Goal: Task Accomplishment & Management: Use online tool/utility

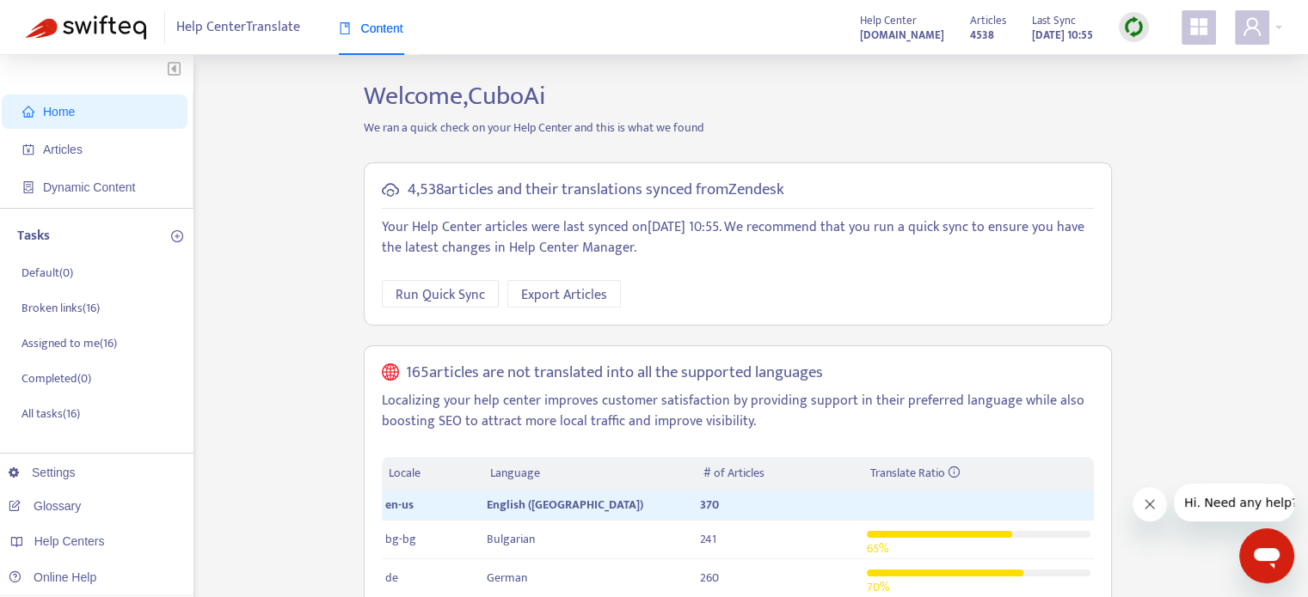
click at [1121, 21] on div at bounding box center [1133, 27] width 30 height 30
click at [1155, 89] on link "Full Sync" at bounding box center [1163, 90] width 62 height 20
click at [107, 153] on span "Articles" at bounding box center [97, 149] width 151 height 34
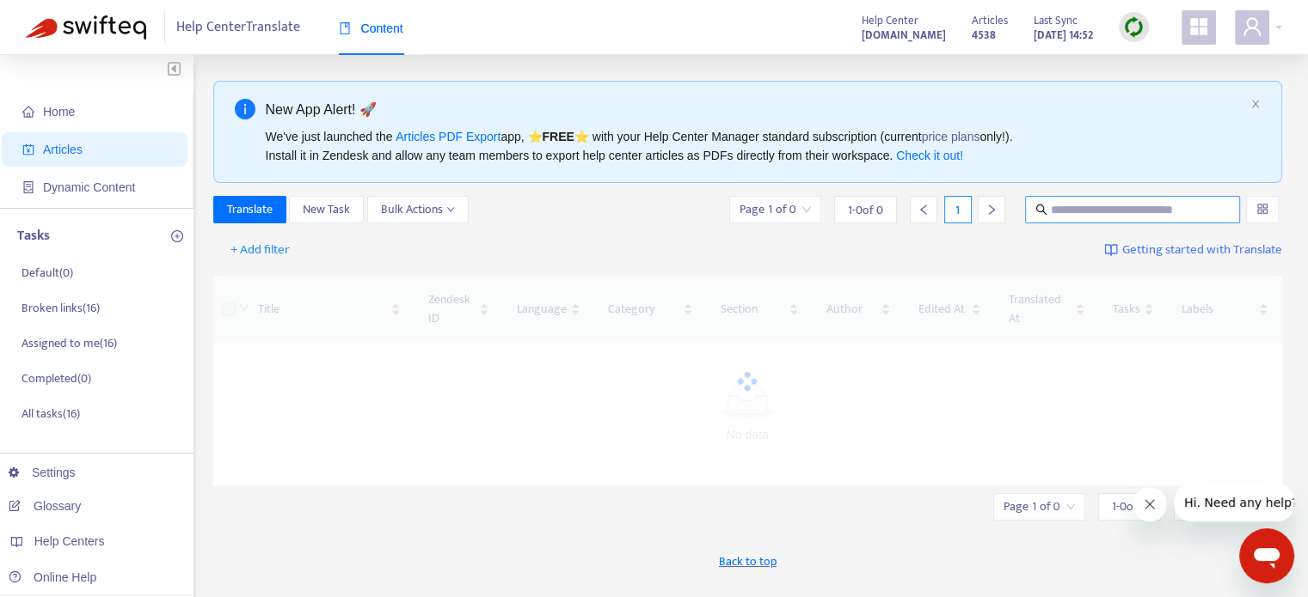
click at [1121, 213] on input "text" at bounding box center [1133, 209] width 165 height 19
paste input "**********"
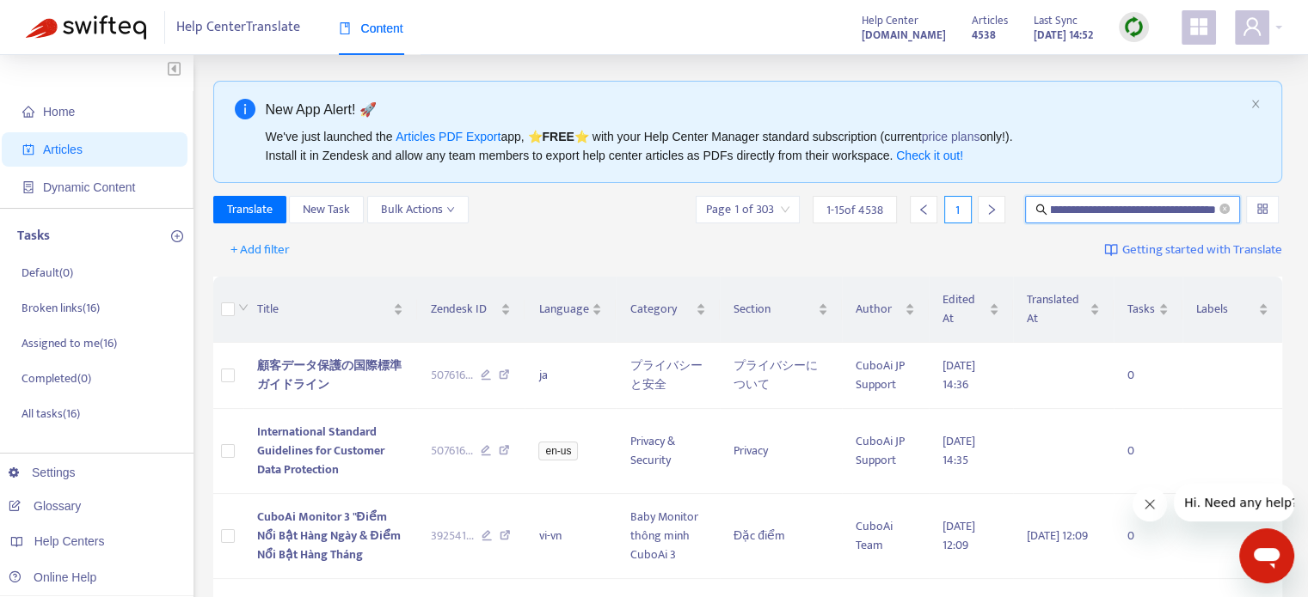
type input "**********"
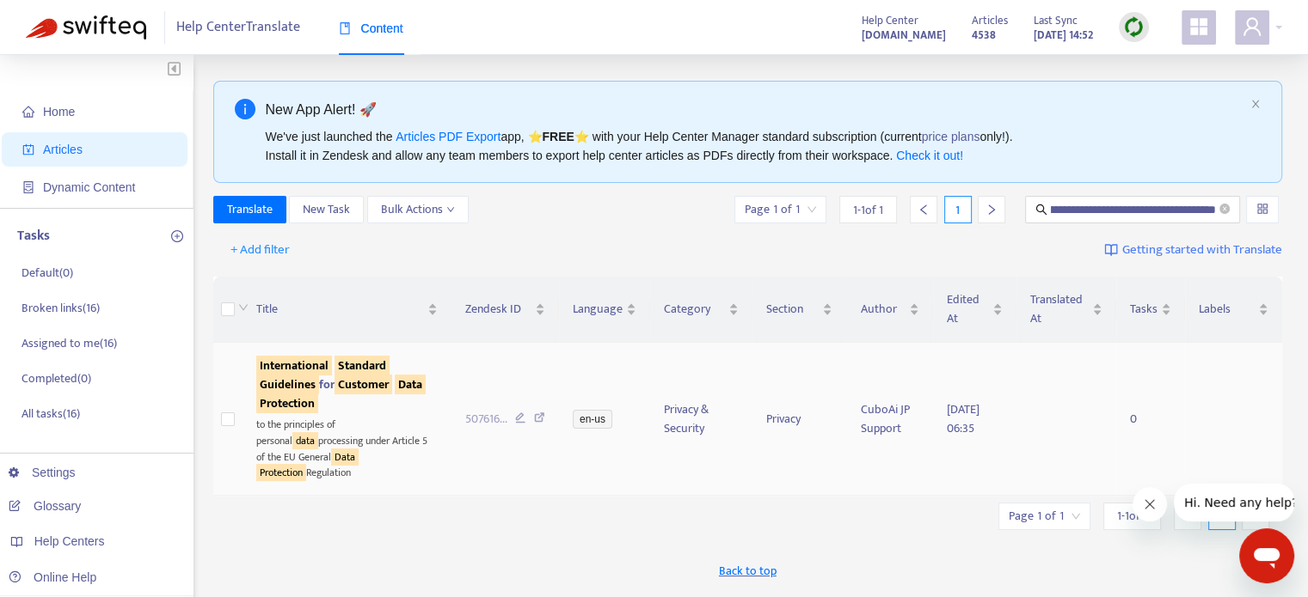
click at [303, 358] on sqkw "International" at bounding box center [294, 366] width 76 height 20
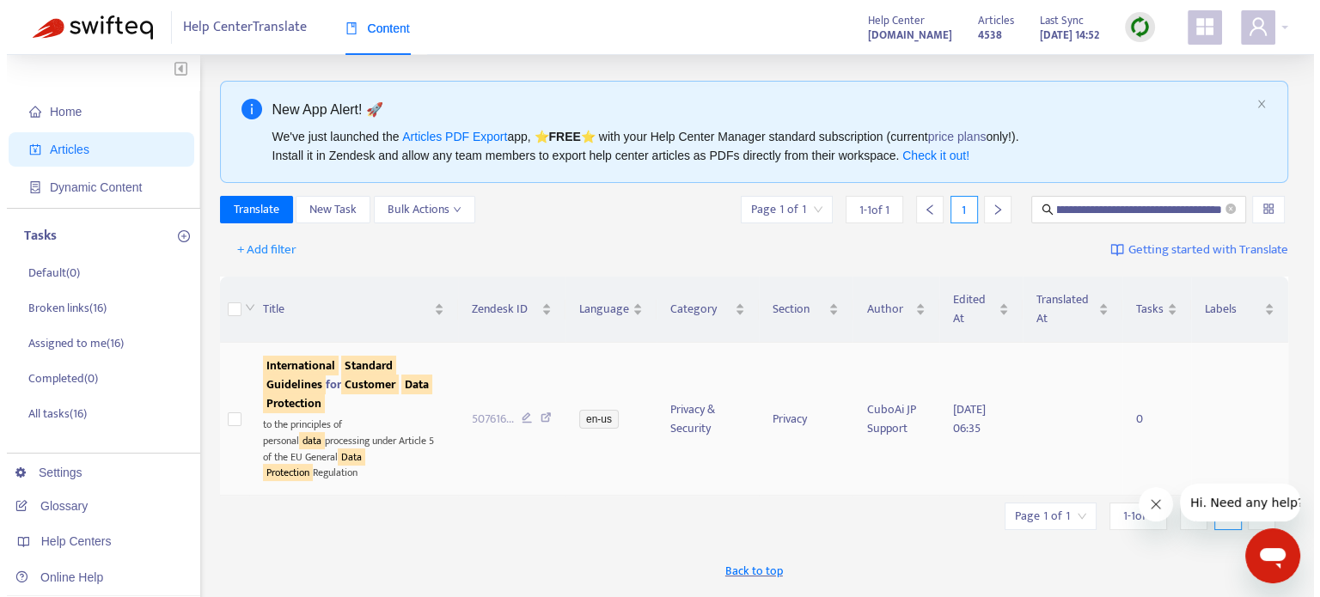
scroll to position [0, 0]
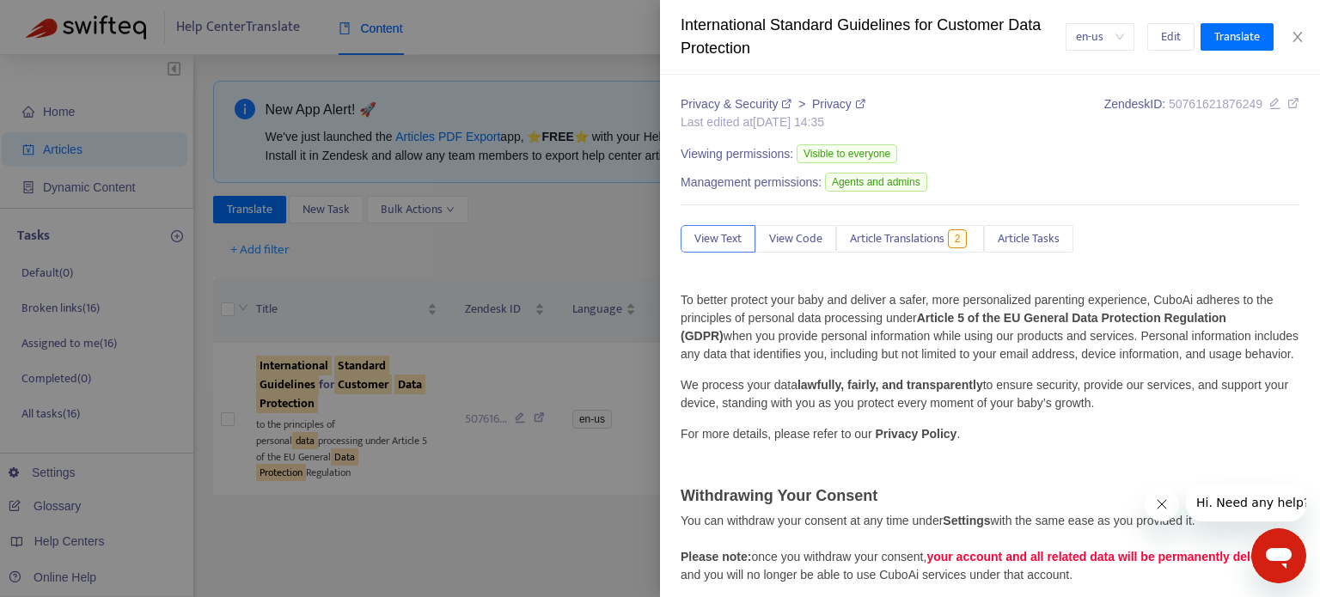
click at [456, 285] on div at bounding box center [660, 298] width 1320 height 597
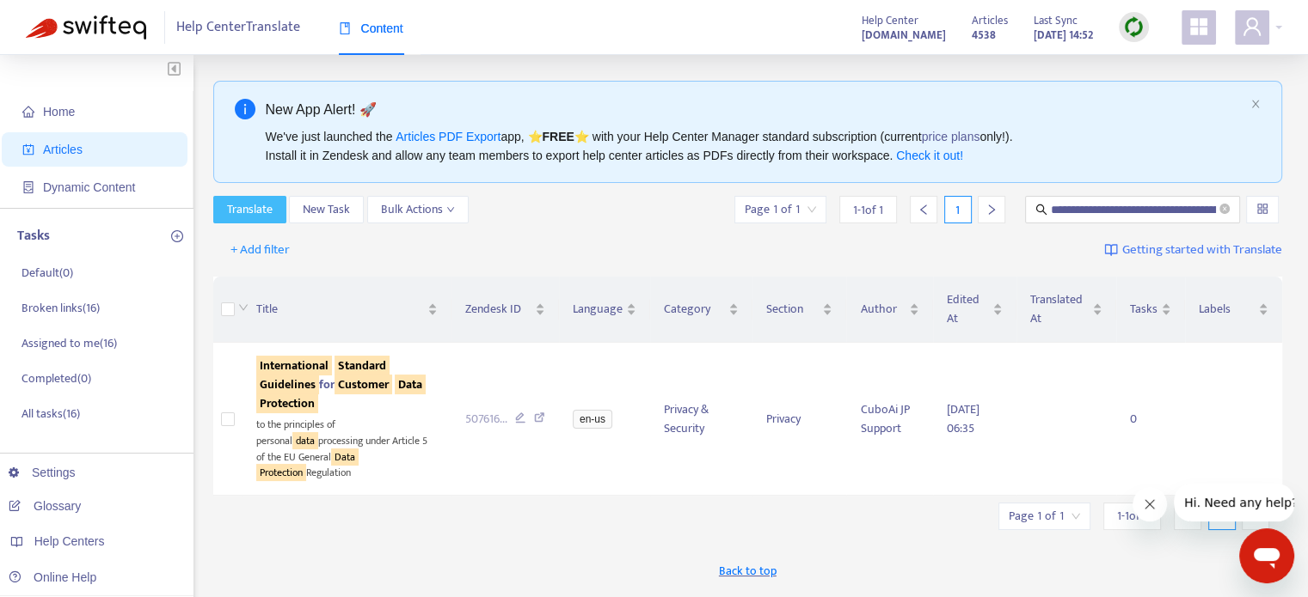
click at [258, 212] on span "Translate" at bounding box center [250, 209] width 46 height 19
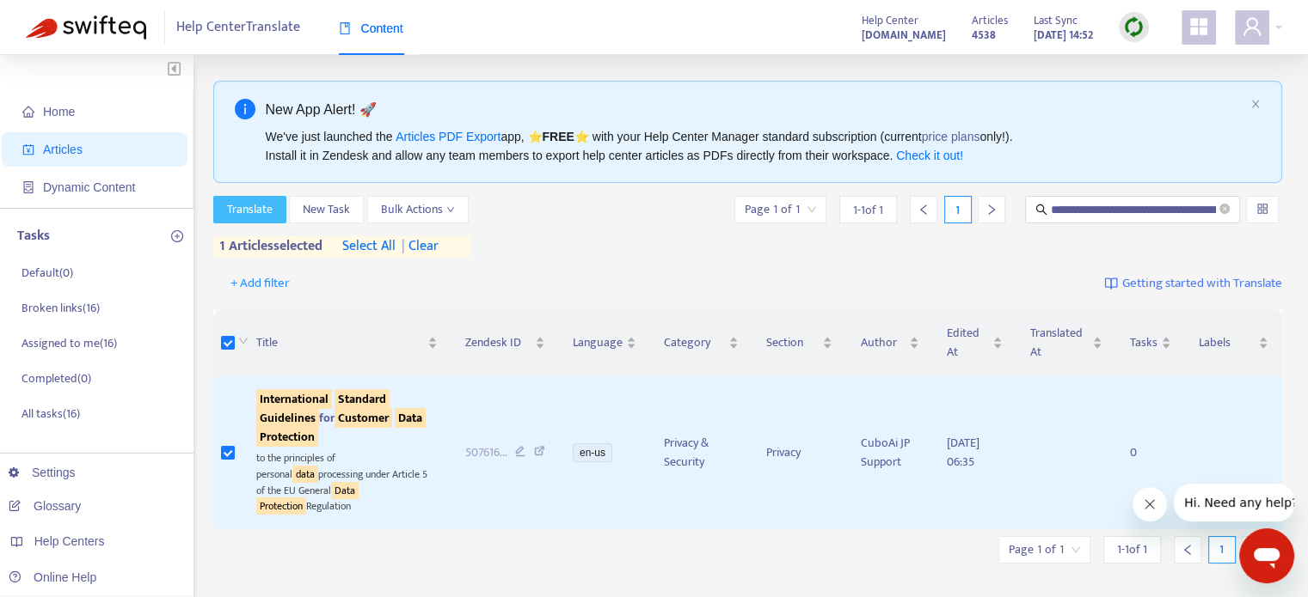
click at [250, 218] on span "Translate" at bounding box center [250, 209] width 46 height 19
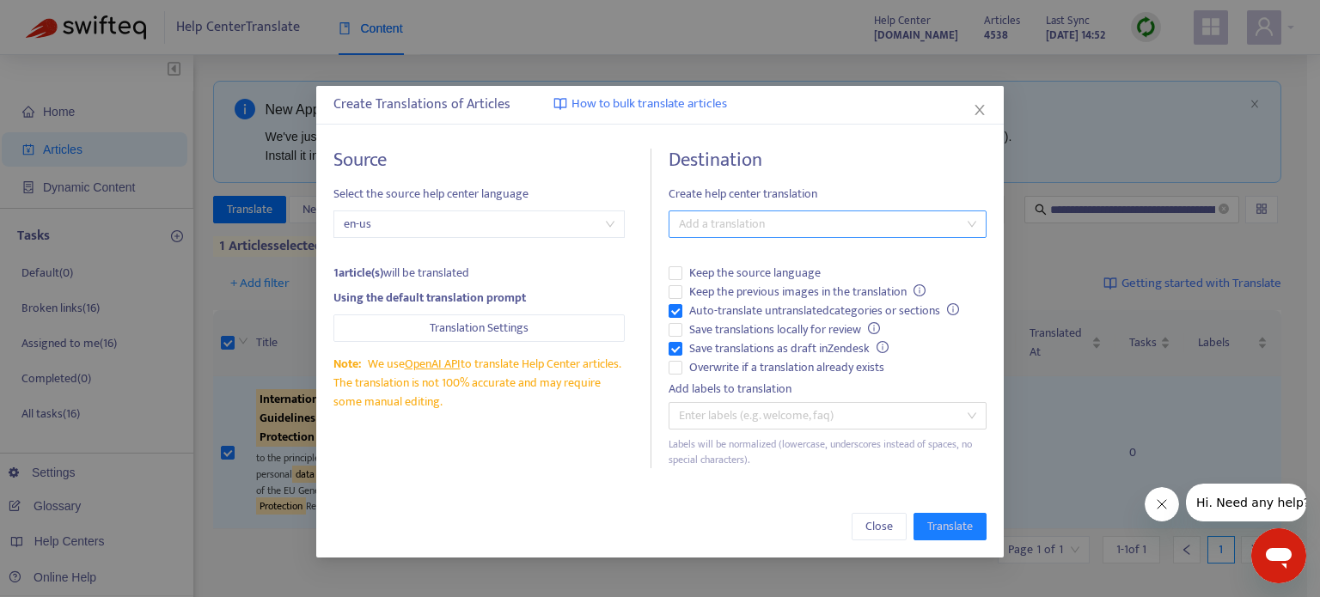
click at [715, 230] on div at bounding box center [819, 224] width 292 height 21
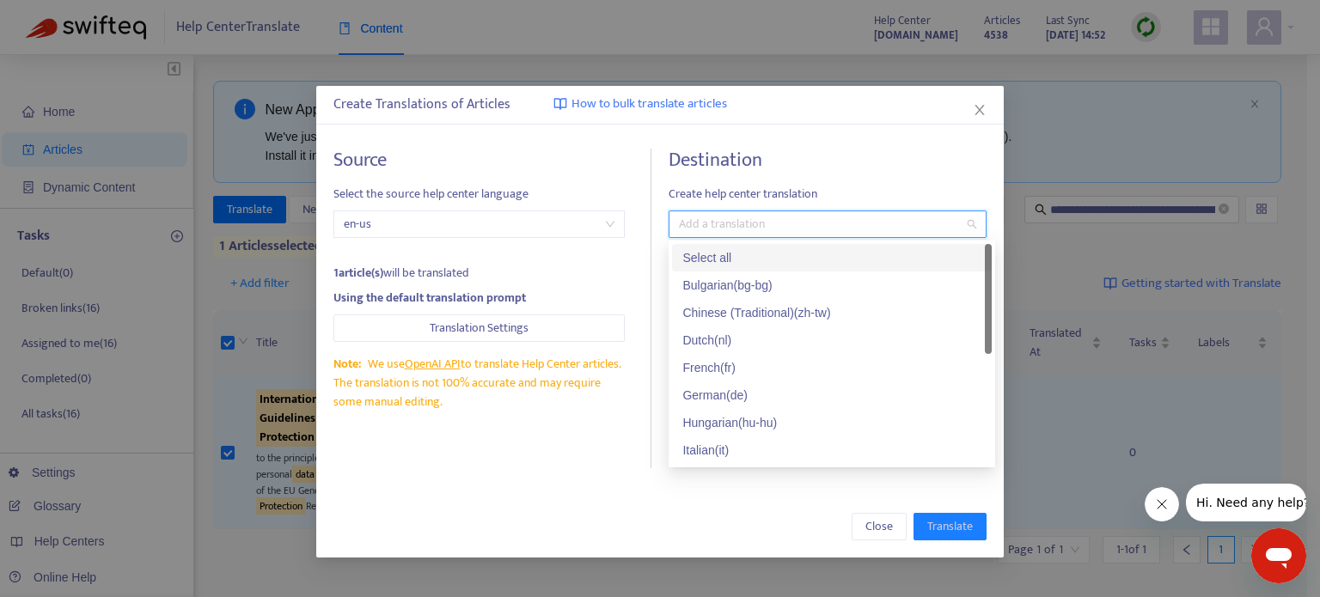
click at [799, 264] on div "Select all" at bounding box center [832, 257] width 299 height 19
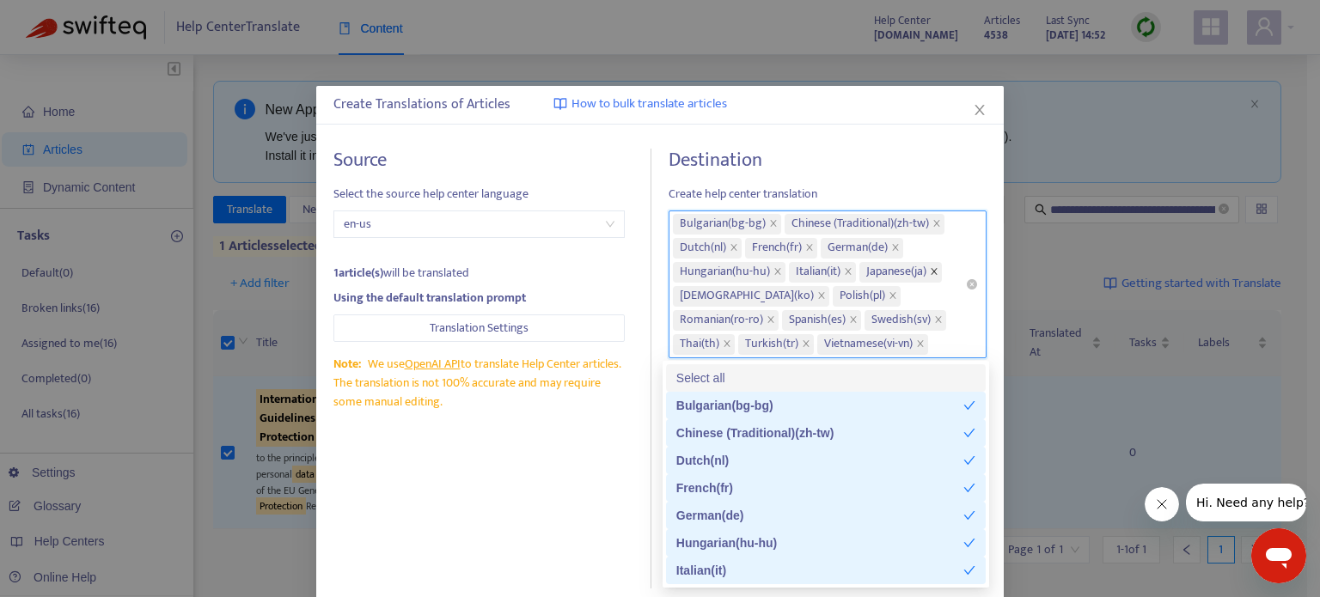
click at [934, 276] on span "close" at bounding box center [934, 272] width 9 height 10
click at [935, 224] on icon "close" at bounding box center [937, 223] width 9 height 9
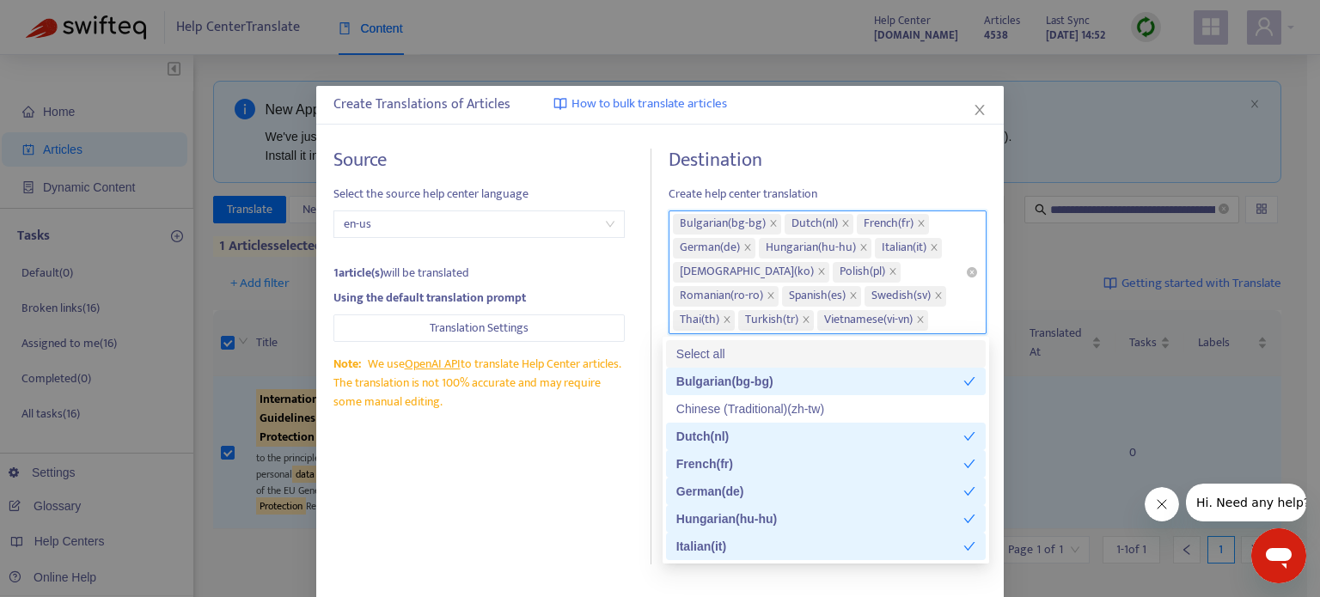
click at [925, 168] on h4 "Destination" at bounding box center [828, 160] width 318 height 23
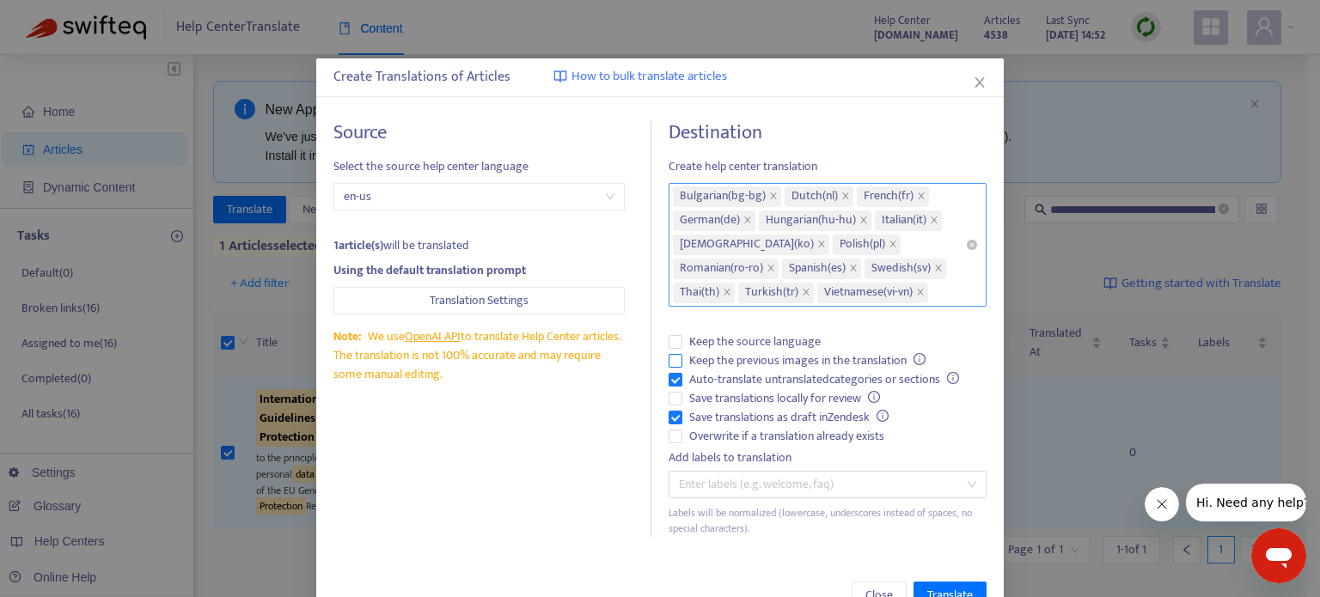
scroll to position [76, 0]
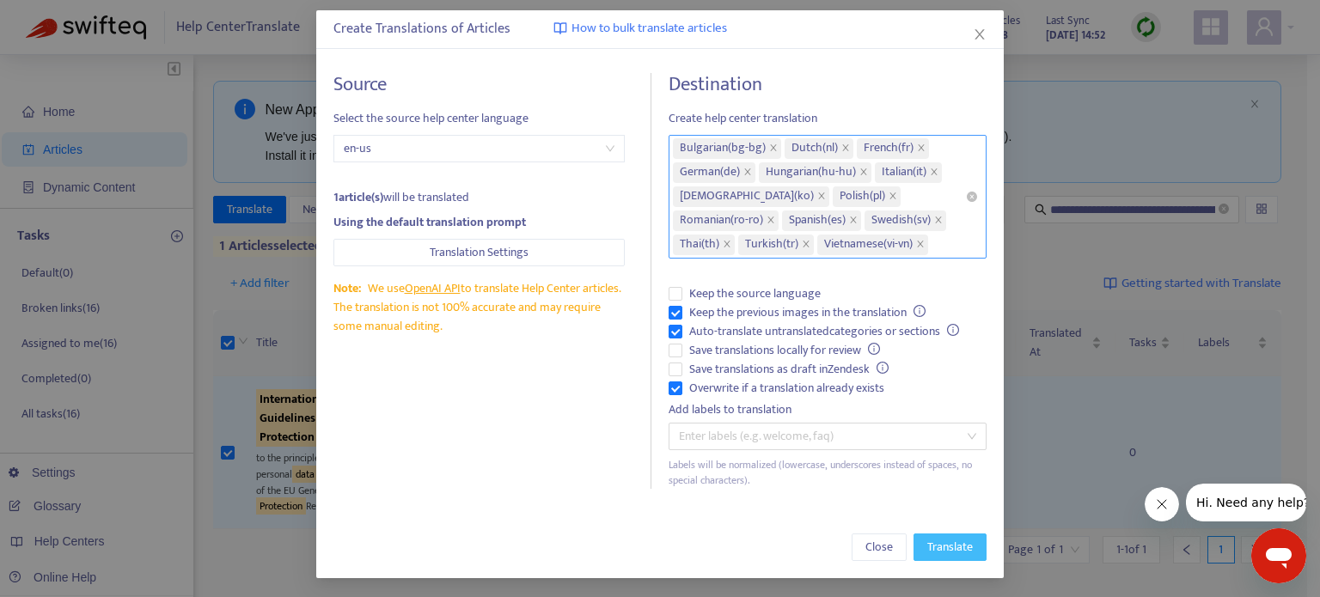
click at [956, 553] on span "Translate" at bounding box center [951, 547] width 46 height 19
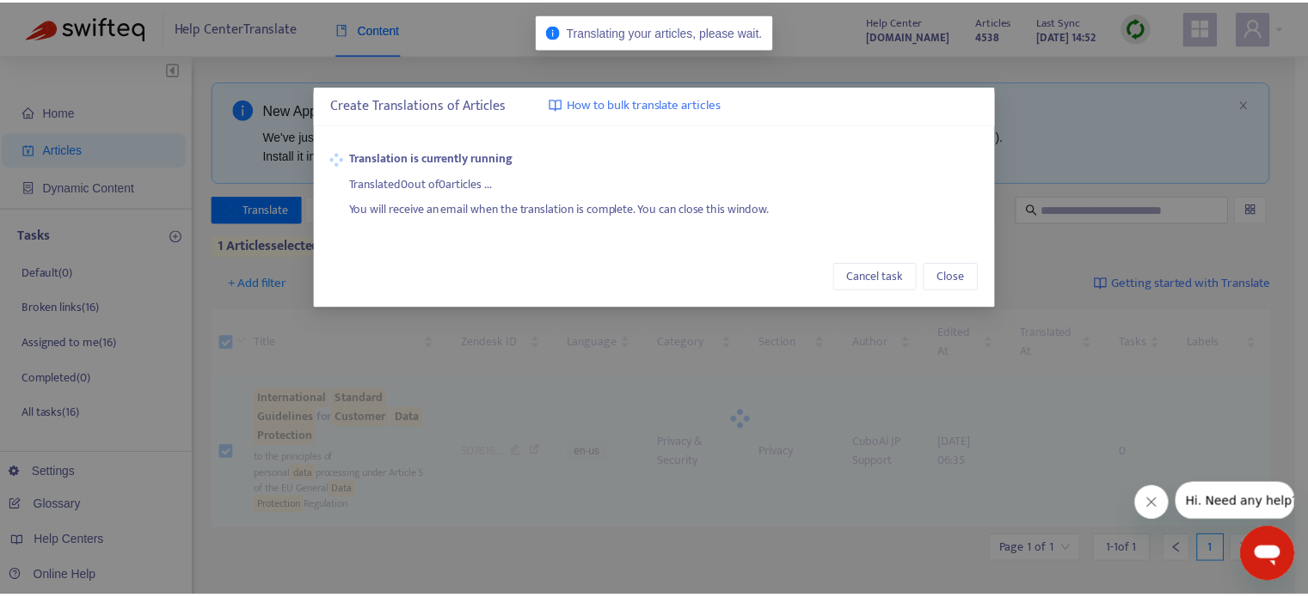
scroll to position [0, 0]
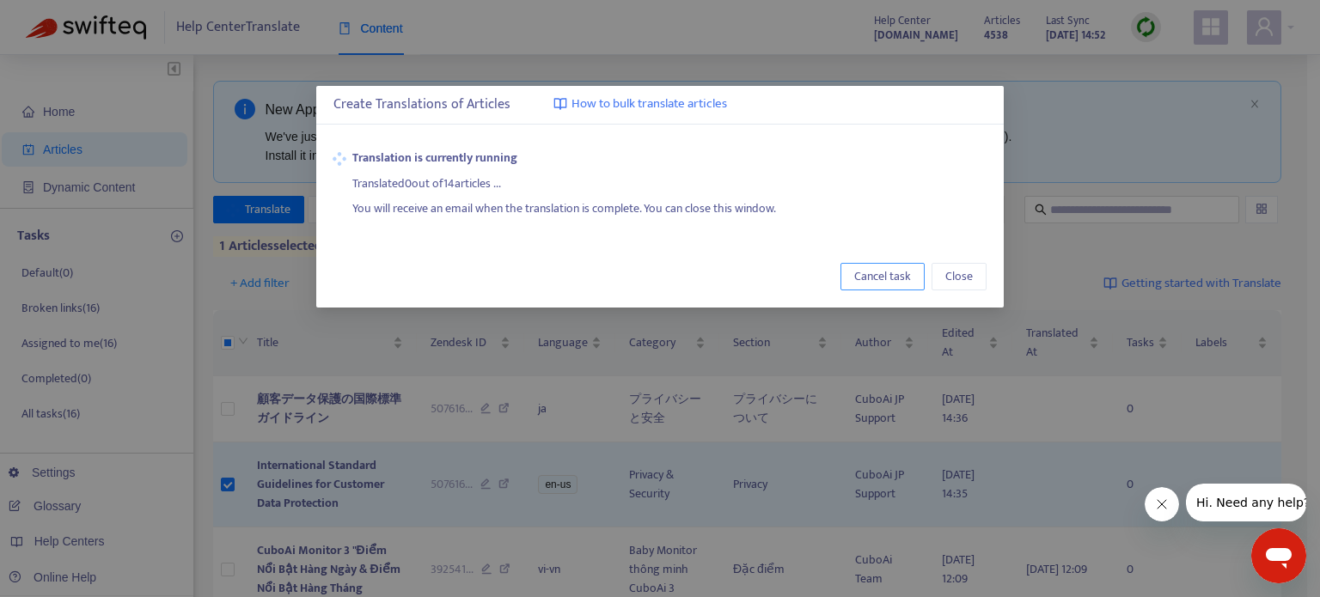
click at [867, 272] on span "Cancel task" at bounding box center [883, 276] width 57 height 19
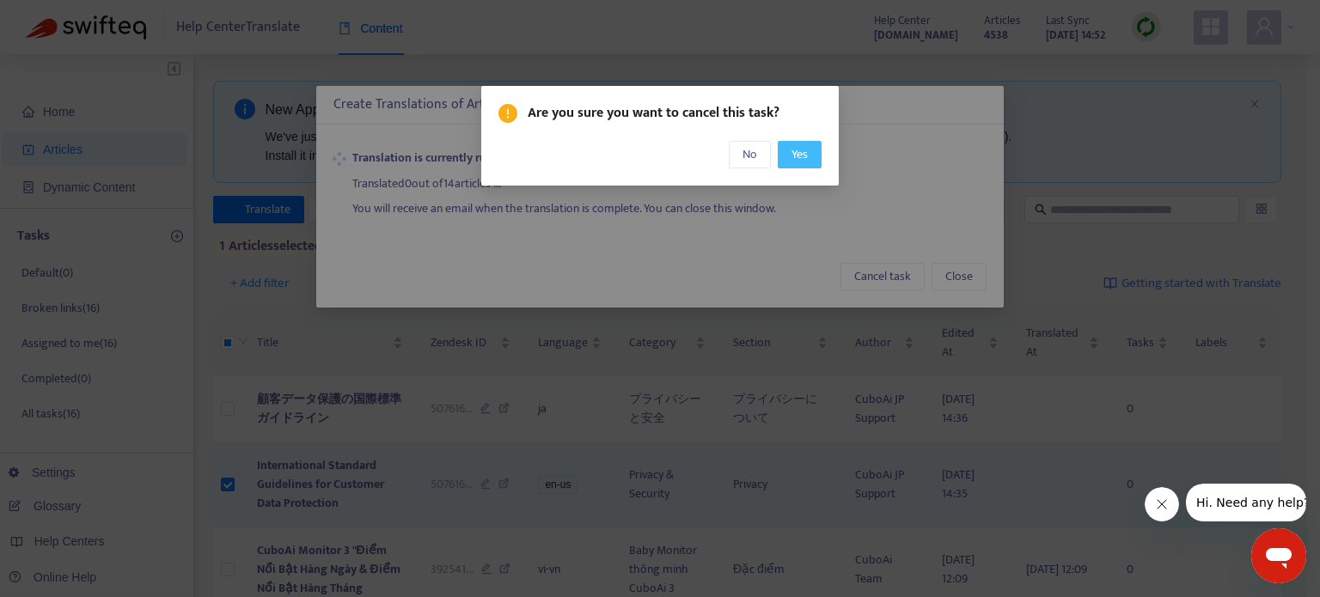
click at [795, 145] on span "Yes" at bounding box center [800, 154] width 16 height 19
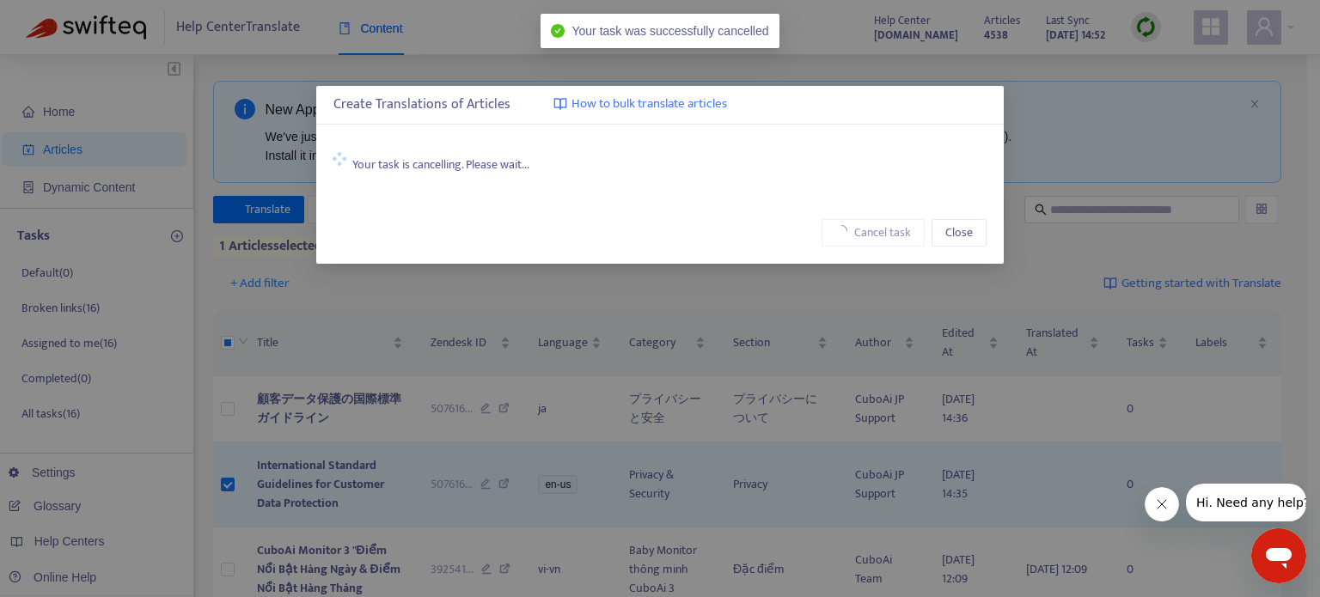
click at [332, 261] on div "Cancel task Close" at bounding box center [660, 233] width 688 height 62
click at [746, 305] on div "Create Translations of Articles How to bulk translate articles Your task is can…" at bounding box center [660, 298] width 1320 height 597
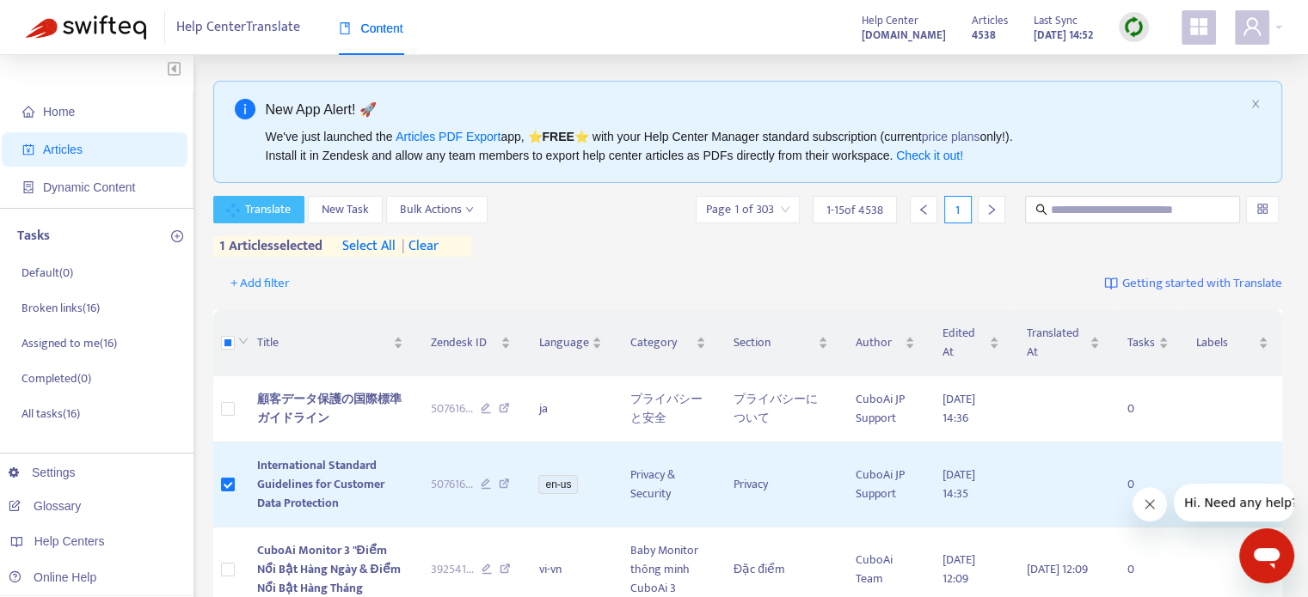
click at [264, 217] on span "Translate" at bounding box center [268, 209] width 46 height 19
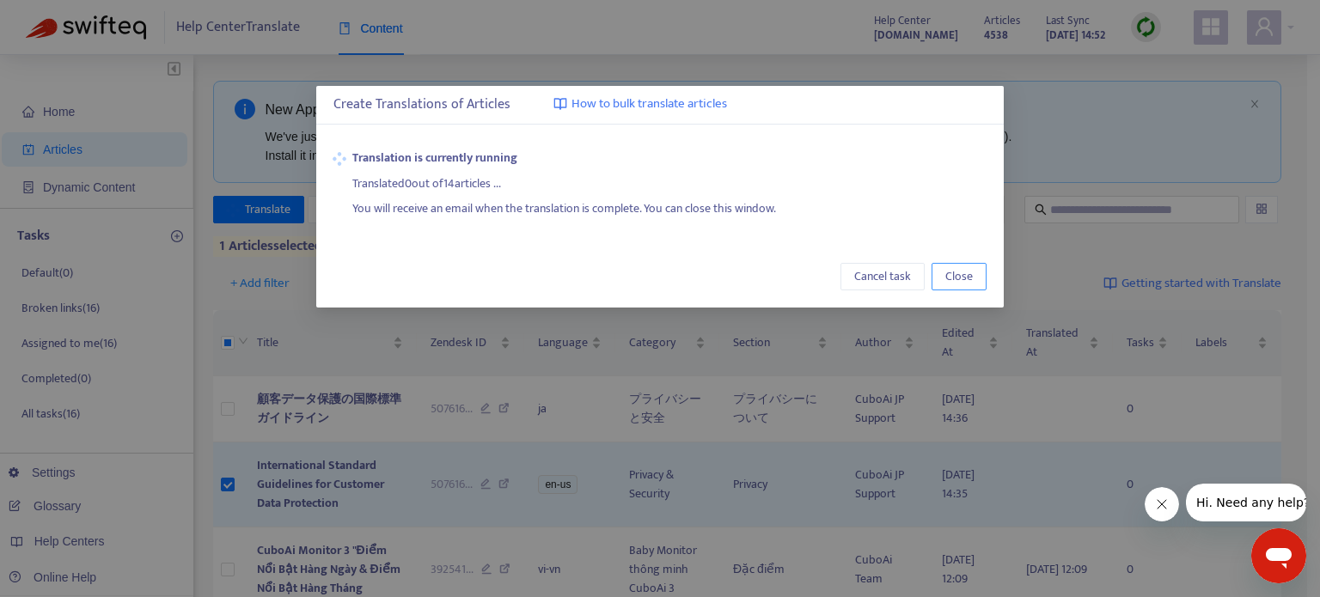
click at [969, 272] on span "Close" at bounding box center [960, 276] width 28 height 19
